Goal: Information Seeking & Learning: Learn about a topic

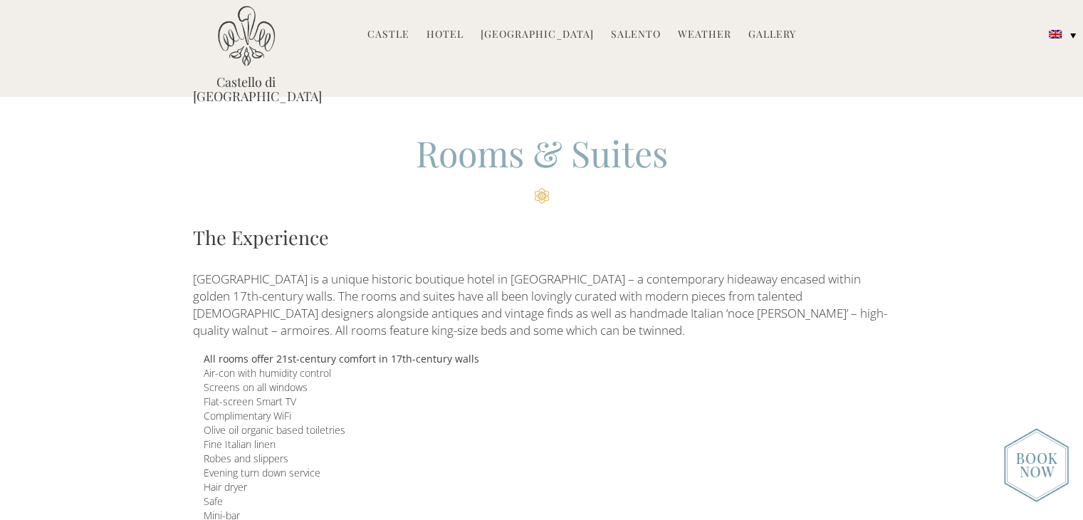
click at [403, 31] on link "Castle" at bounding box center [389, 35] width 42 height 16
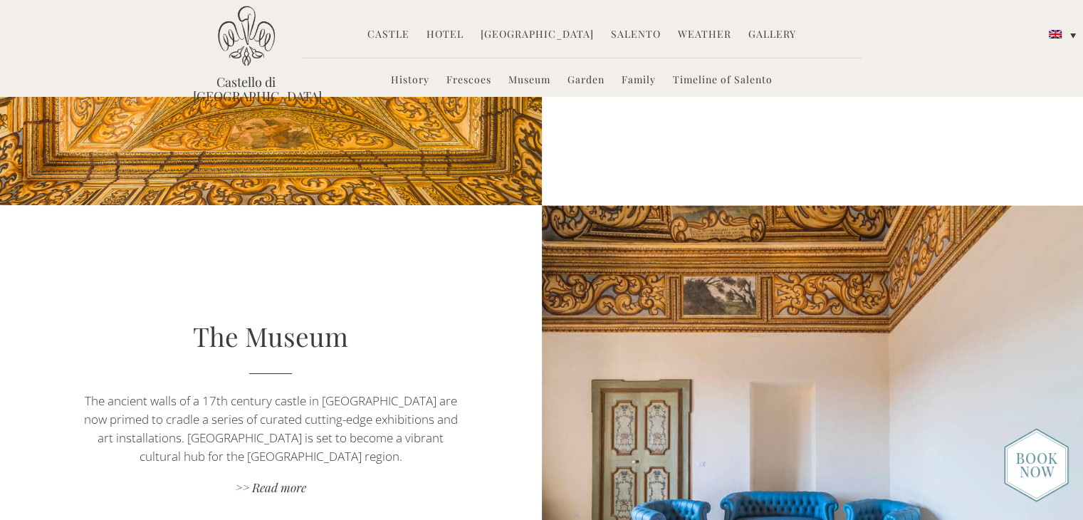
scroll to position [1612, 0]
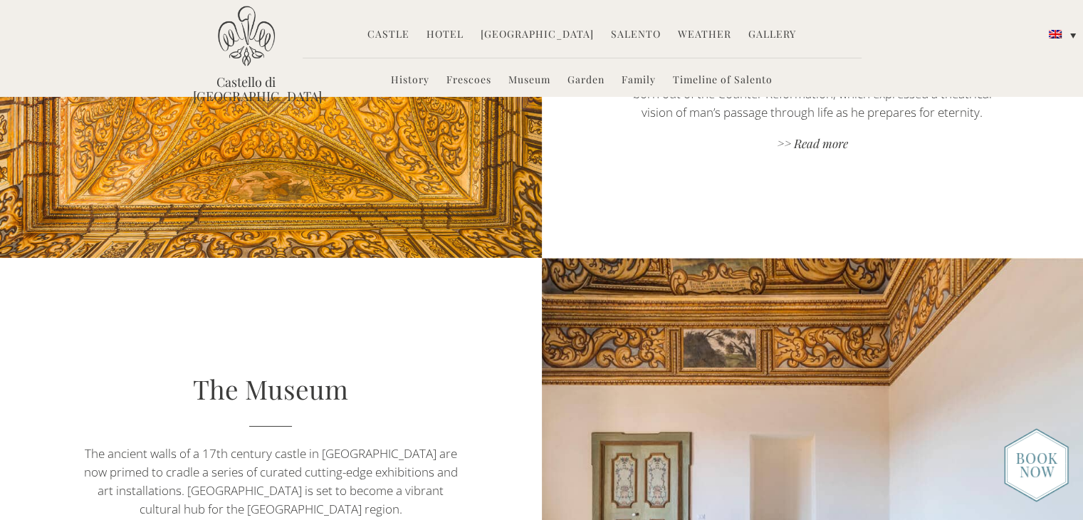
click at [444, 39] on link "Hotel" at bounding box center [445, 35] width 37 height 16
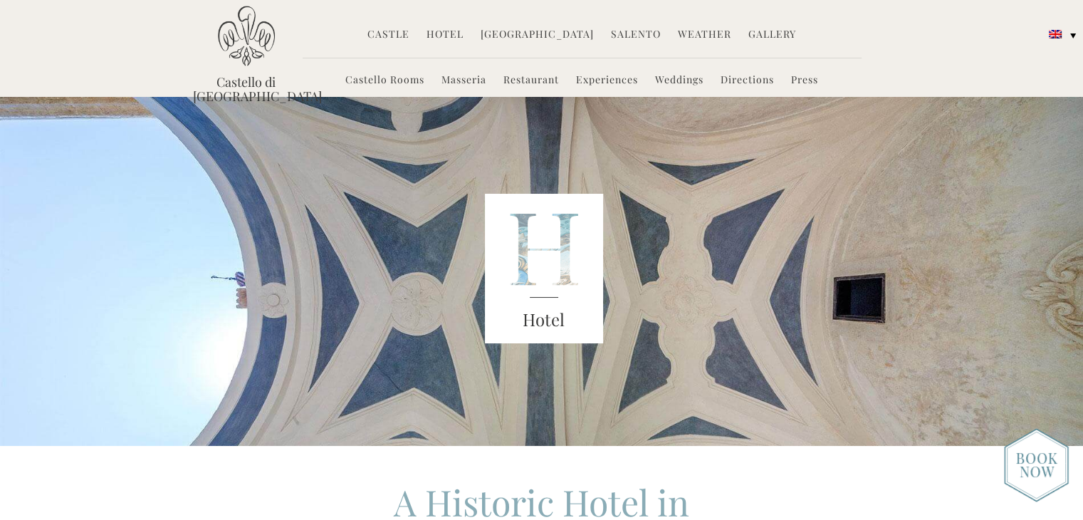
click at [399, 85] on link "Castello Rooms" at bounding box center [384, 81] width 79 height 16
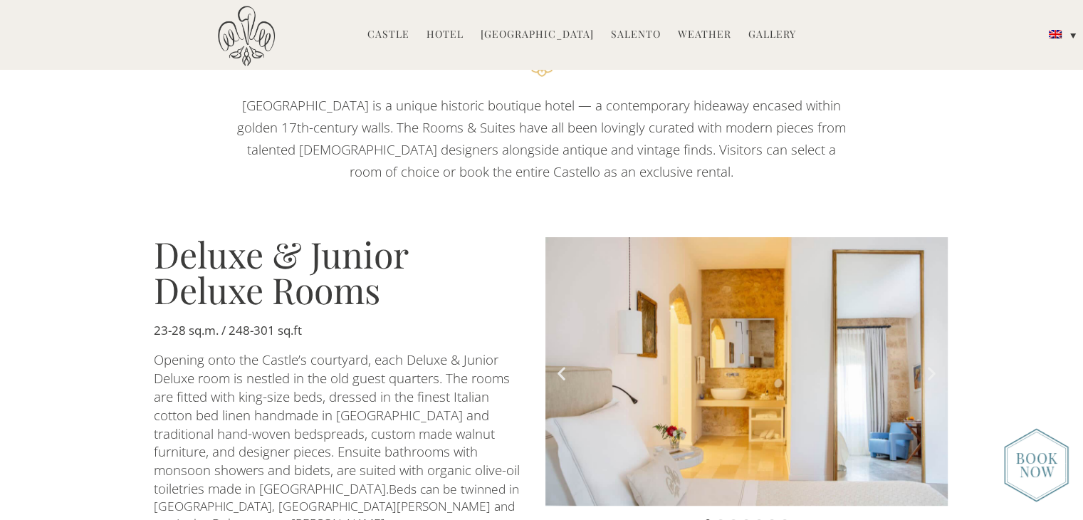
scroll to position [906, 0]
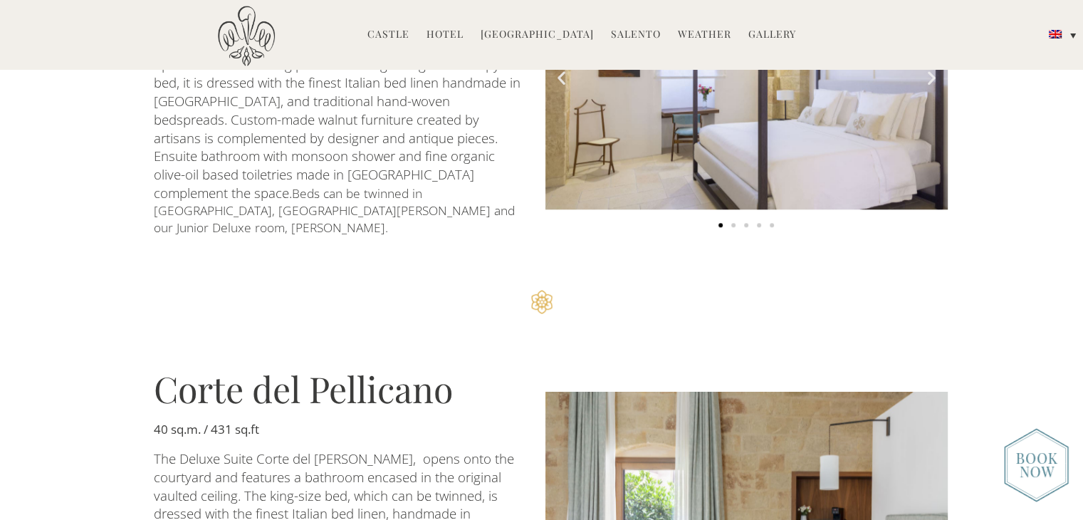
click at [353, 371] on h3 "Corte del Pellicano" at bounding box center [339, 389] width 370 height 36
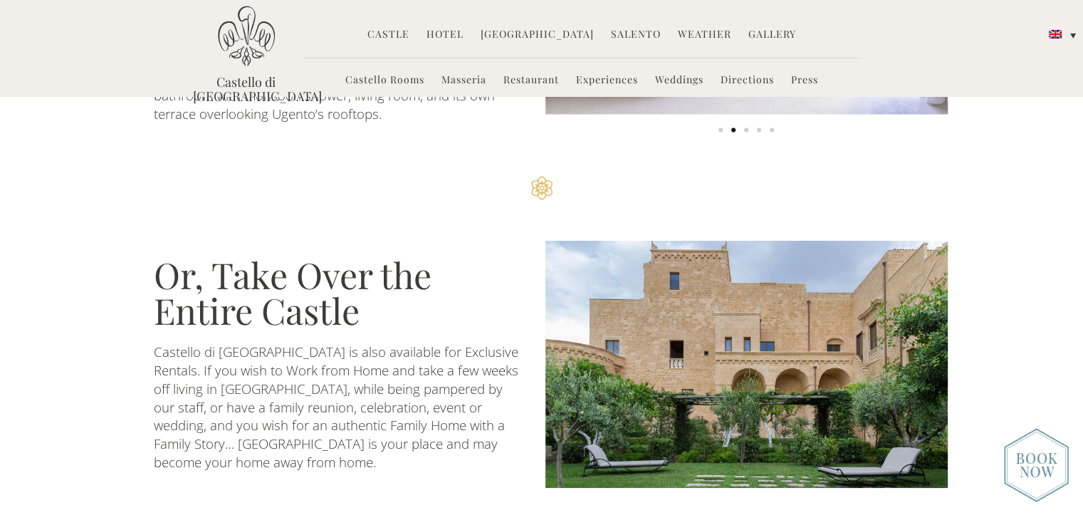
scroll to position [2749, 0]
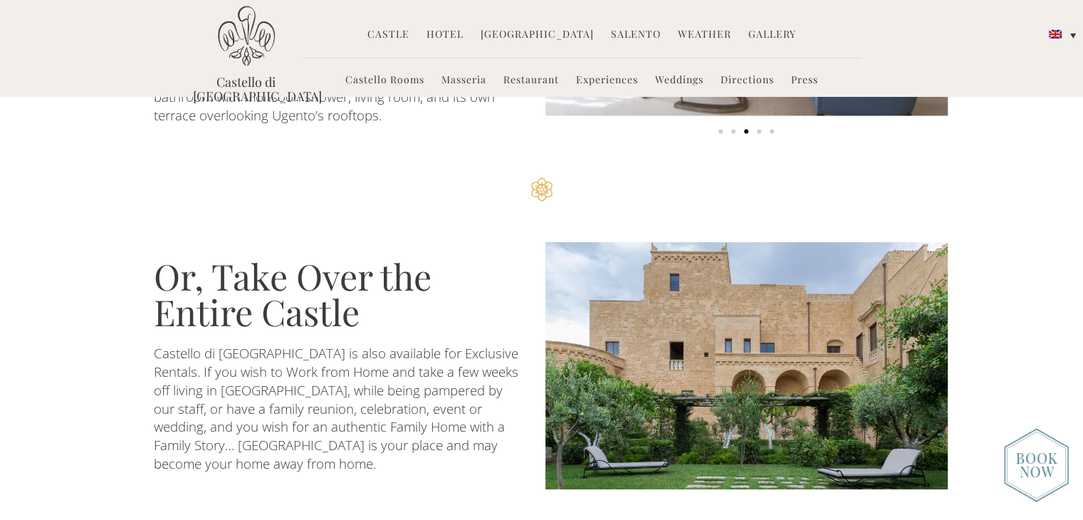
click at [1024, 466] on img at bounding box center [1036, 465] width 65 height 74
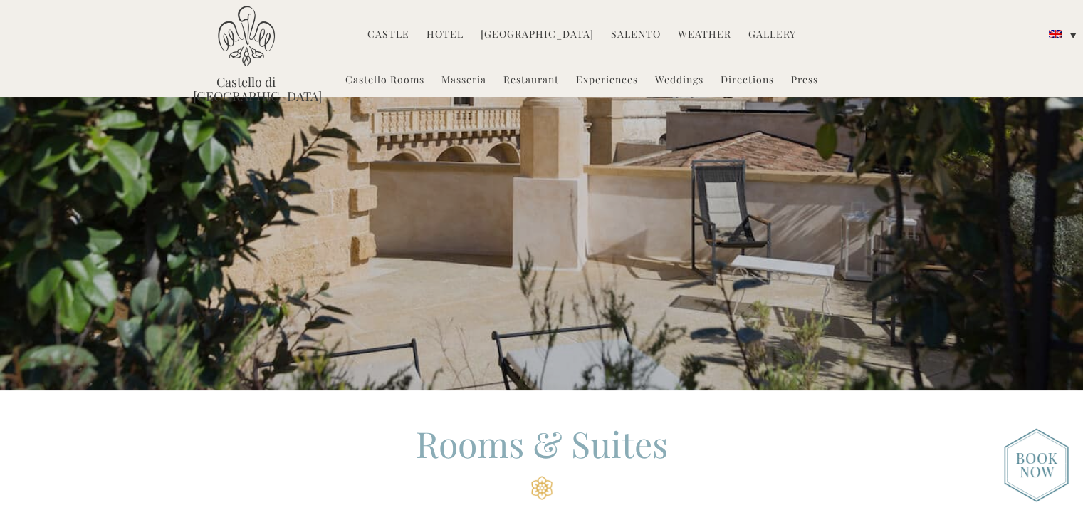
scroll to position [0, 0]
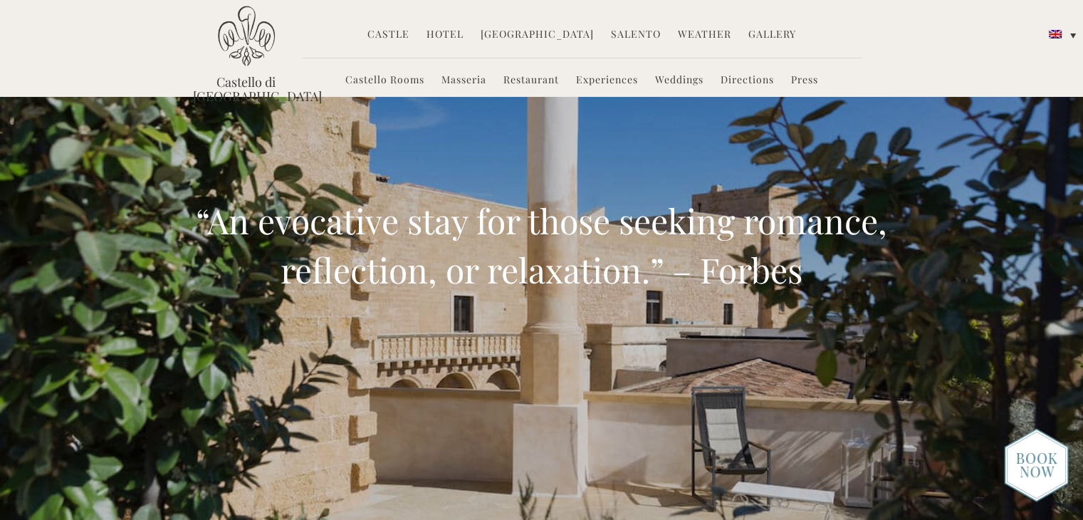
click at [532, 80] on link "Restaurant" at bounding box center [532, 81] width 56 height 16
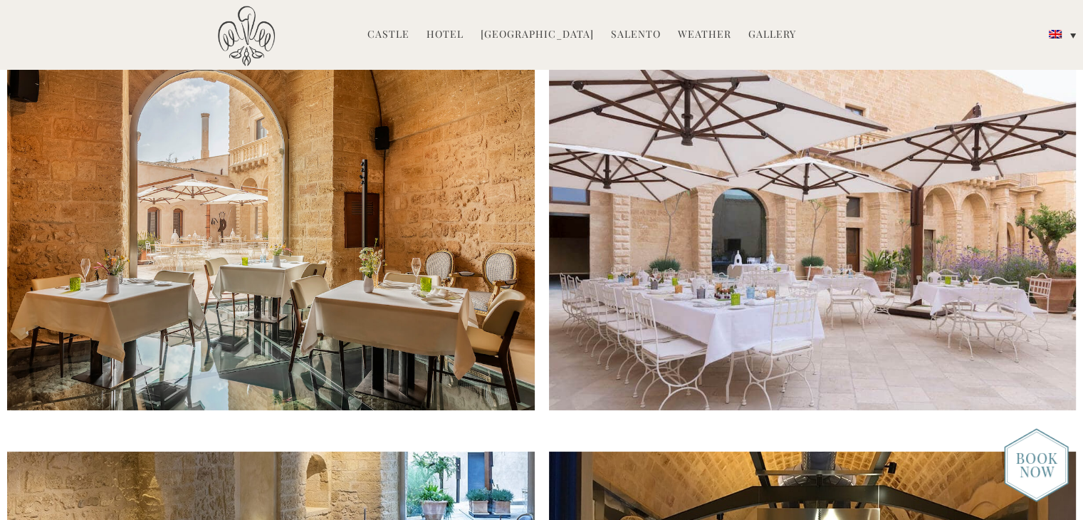
scroll to position [621, 0]
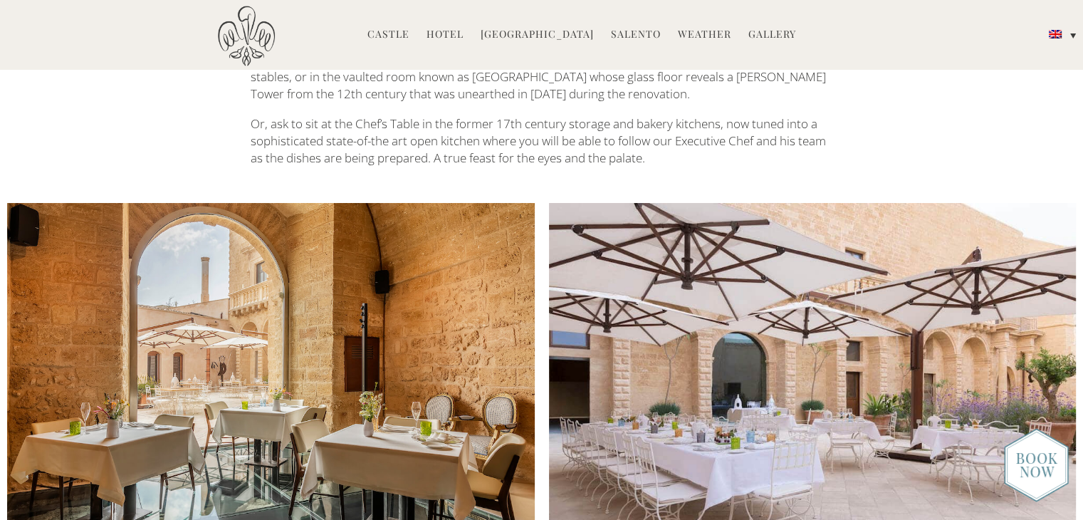
click at [624, 36] on link "Salento" at bounding box center [636, 35] width 50 height 16
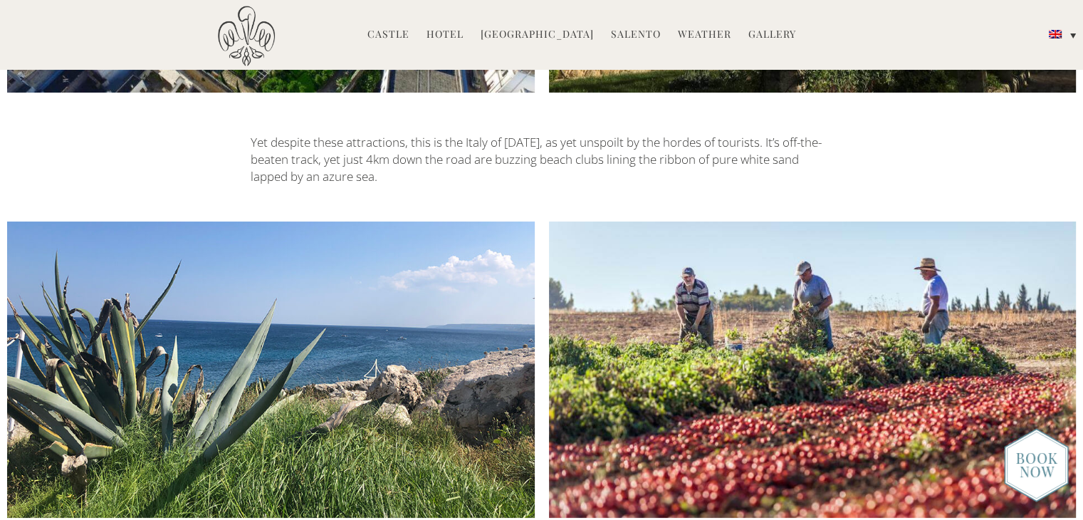
scroll to position [4402, 0]
